Goal: Obtain resource: Obtain resource

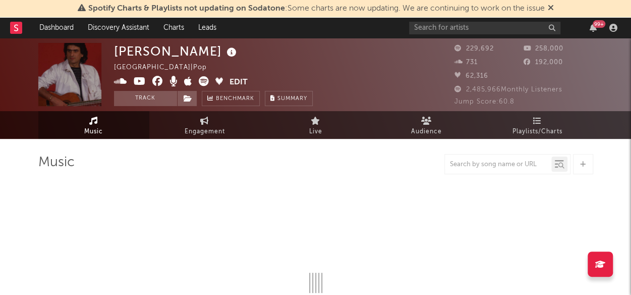
select select "6m"
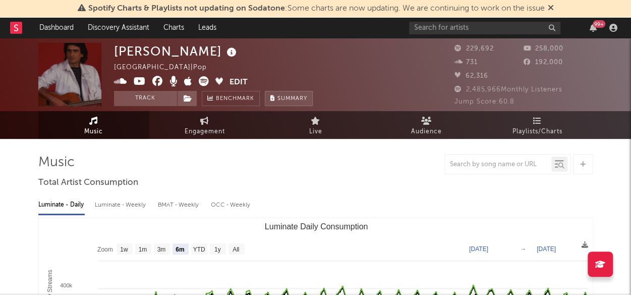
click at [276, 93] on button "Summary" at bounding box center [289, 98] width 48 height 15
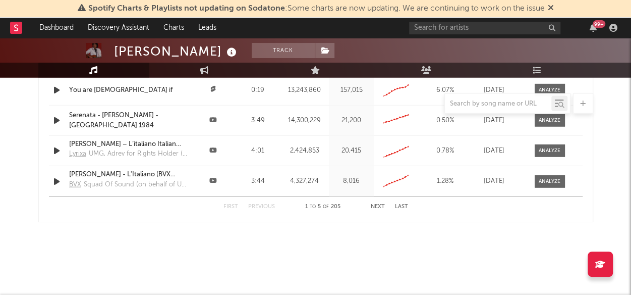
scroll to position [1265, 0]
